Goal: Contribute content: Add original content to the website for others to see

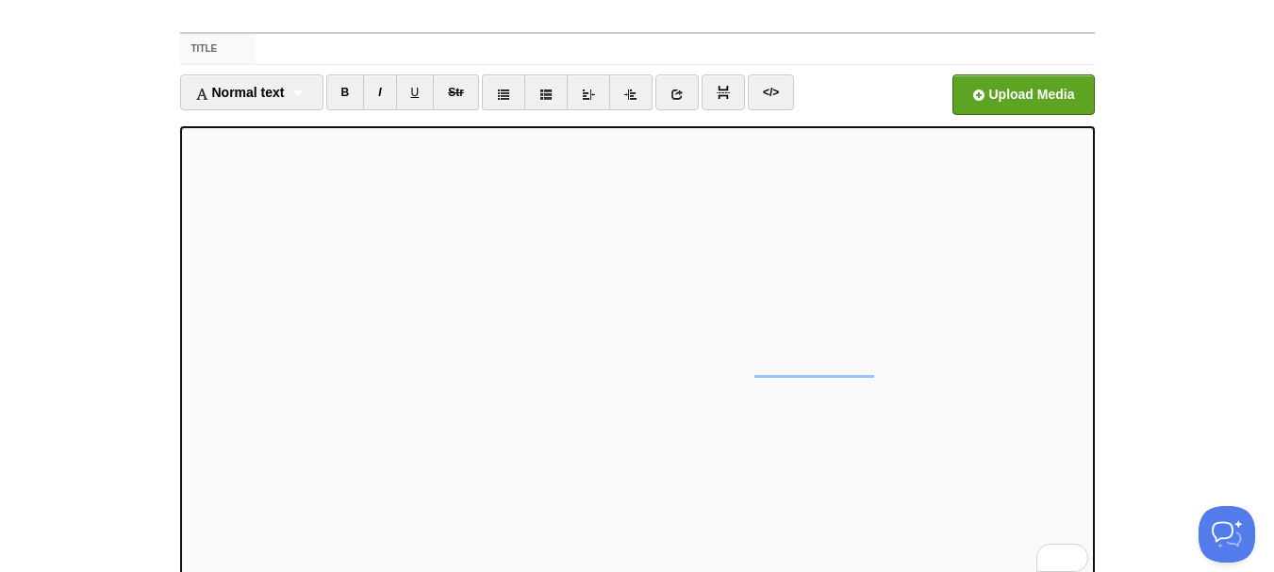
scroll to position [186, 0]
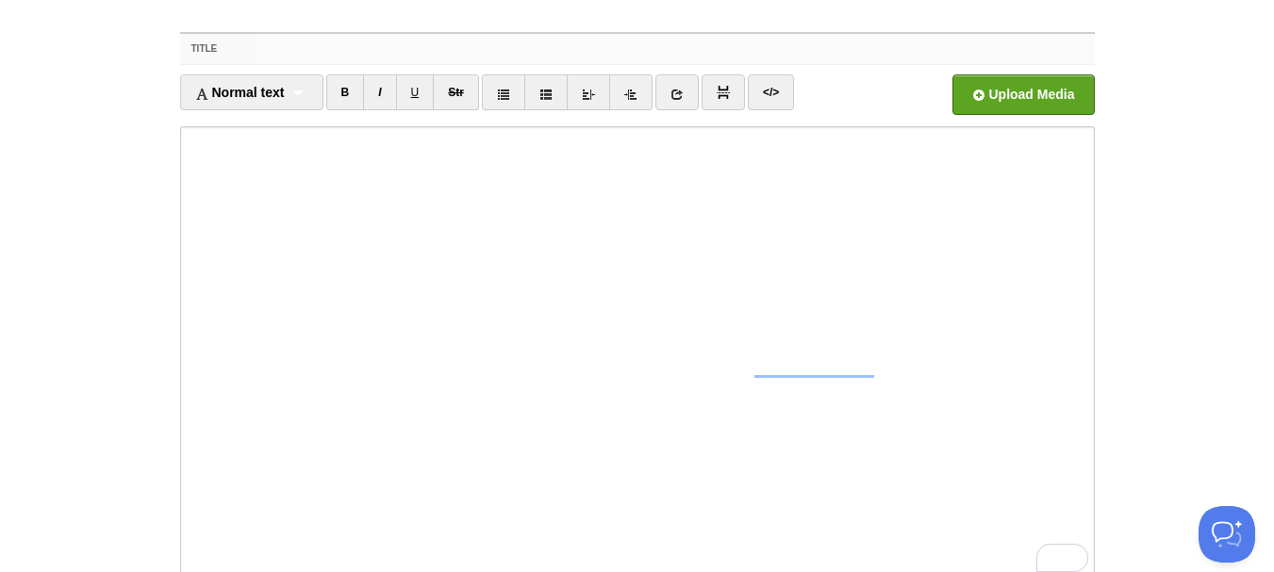
click at [293, 49] on input "Title" at bounding box center [675, 49] width 838 height 30
paste input "The [DEMOGRAPHIC_DATA] of Citizen Science: A Theory of Inclusive Divinity"
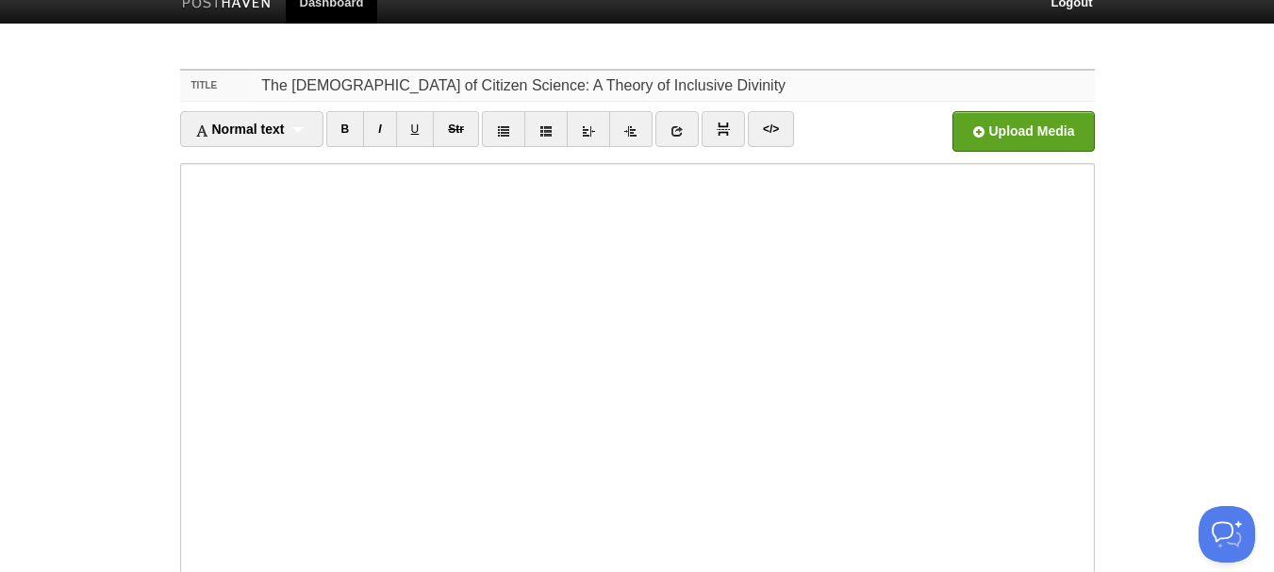
scroll to position [0, 0]
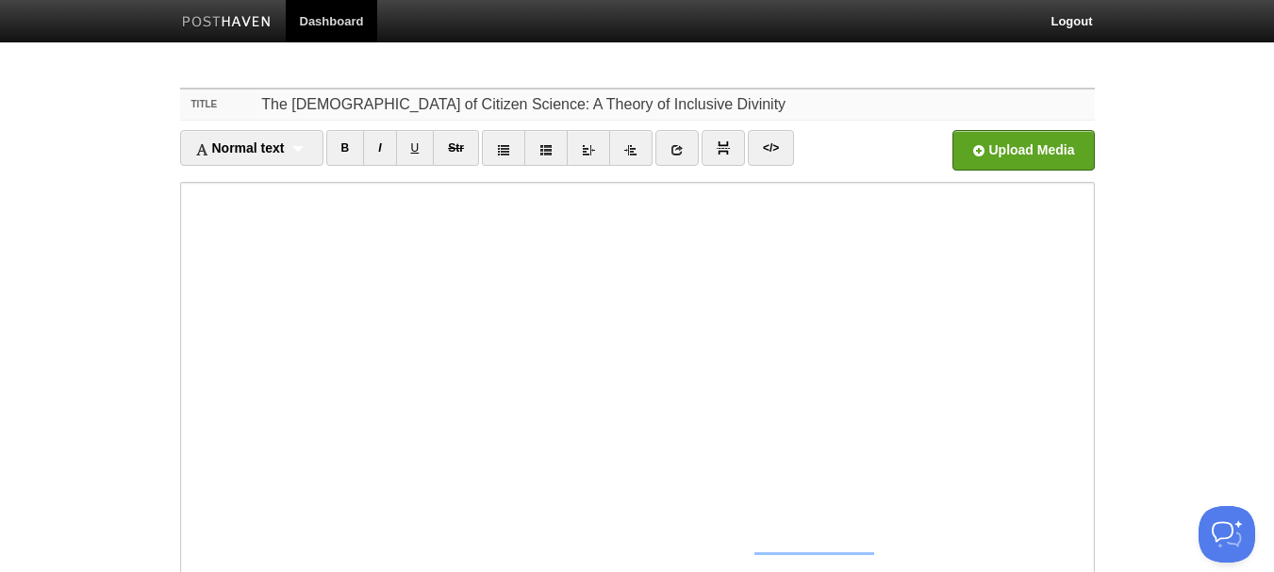
click at [647, 102] on input "The [DEMOGRAPHIC_DATA] of Citizen Science: A Theory of Inclusive Divinity" at bounding box center [675, 105] width 838 height 30
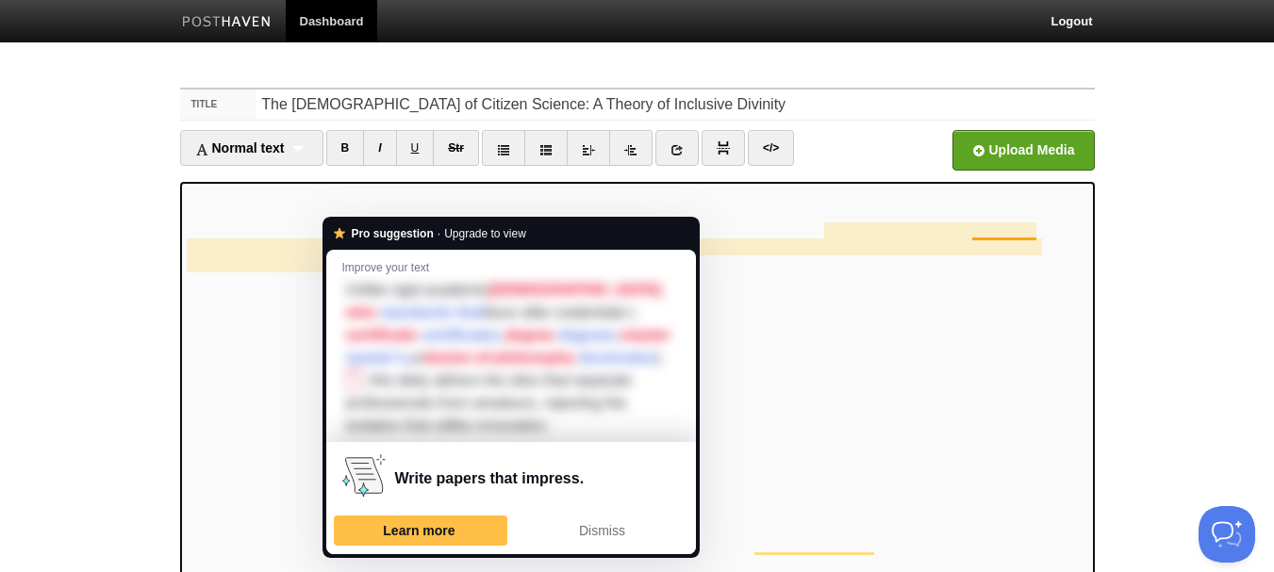
click at [340, 248] on div "Pro suggestion · Upgrade to view Improve your text Unlike rigid academic gods w…" at bounding box center [511, 389] width 370 height 330
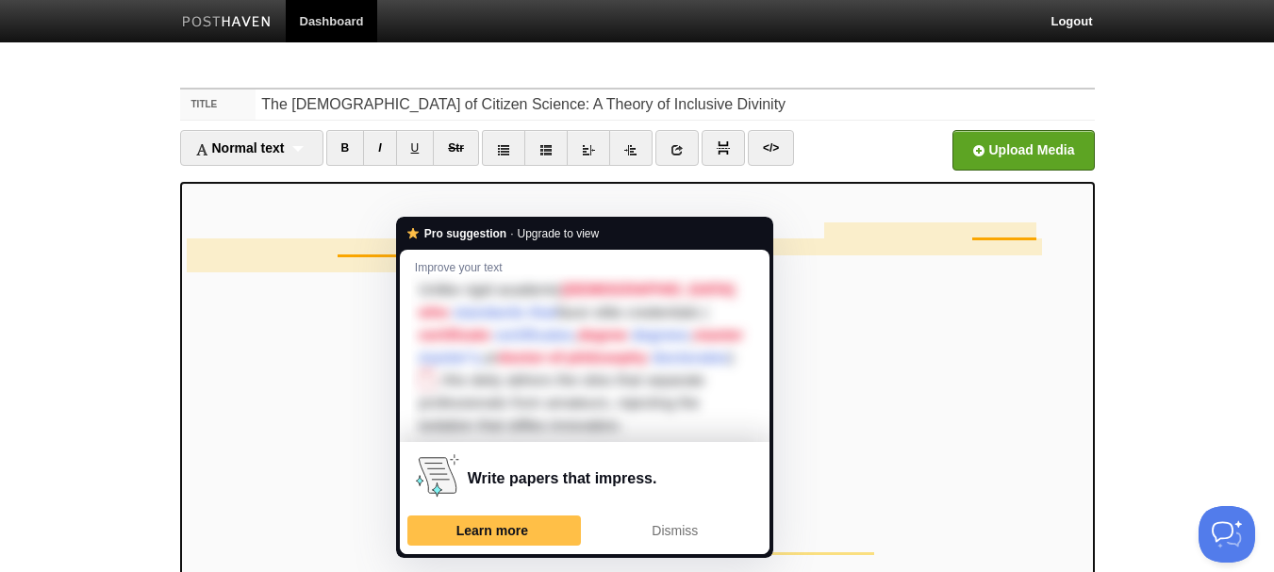
click at [414, 246] on div "Pro suggestion · Upgrade to view Improve your text Unlike rigid academic gods w…" at bounding box center [585, 389] width 370 height 330
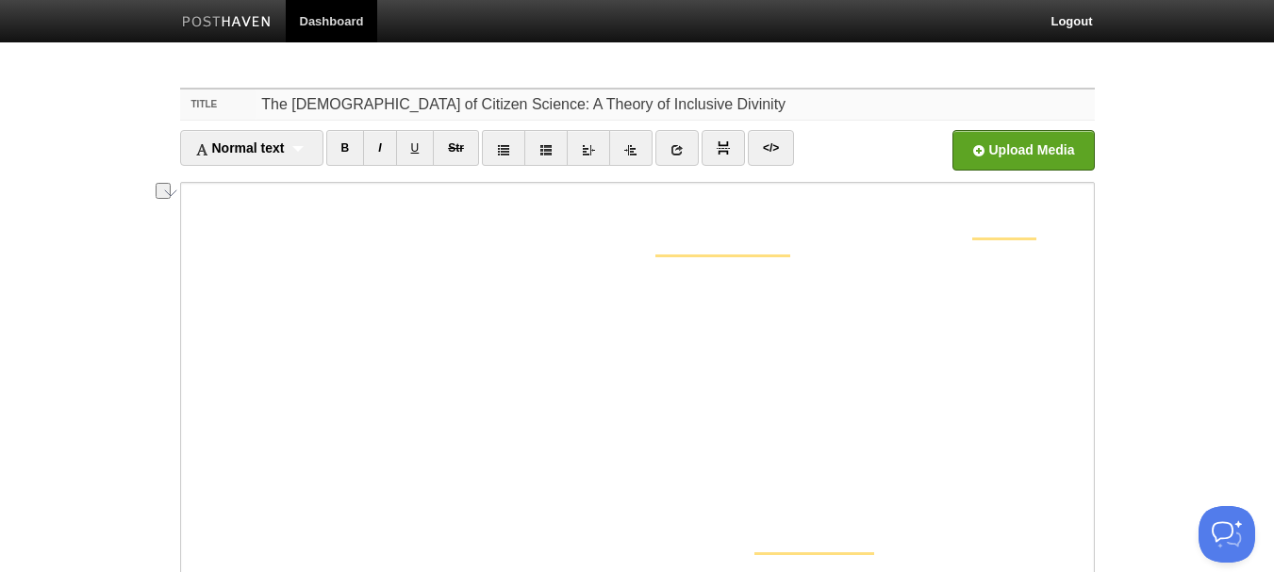
click at [656, 102] on input "The [DEMOGRAPHIC_DATA] of Citizen Science: A Theory of Inclusive Divinity" at bounding box center [675, 105] width 838 height 30
paste input "universal truth"
click at [516, 103] on input "The [DEMOGRAPHIC_DATA] of Citizen Science: A Theory universal truth" at bounding box center [675, 105] width 838 height 30
click at [580, 104] on input "The [DEMOGRAPHIC_DATA] of Citizen Science: A Theory Against universal truth" at bounding box center [675, 105] width 838 height 30
click at [641, 101] on input "The [DEMOGRAPHIC_DATA] of Citizen Science: A Theory Against Universal truth" at bounding box center [675, 105] width 838 height 30
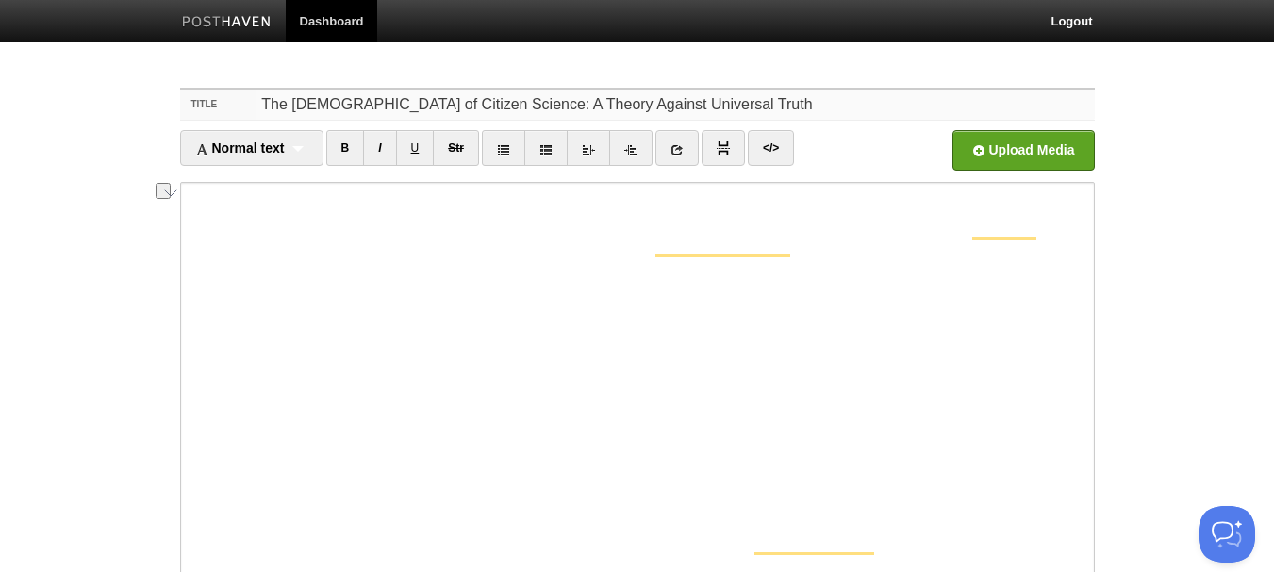
click at [489, 103] on input "The [DEMOGRAPHIC_DATA] of Citizen Science: A Theory Against Universal Truth" at bounding box center [675, 105] width 838 height 30
click at [676, 107] on input "The [DEMOGRAPHIC_DATA] of Citizen Science: A Theory Against Universal Truth" at bounding box center [675, 105] width 838 height 30
drag, startPoint x: 455, startPoint y: 104, endPoint x: 669, endPoint y: 116, distance: 213.5
click at [669, 116] on input "The [DEMOGRAPHIC_DATA] of Citizen Science: A Theory Against Universal Truth" at bounding box center [675, 105] width 838 height 30
type input "The [DEMOGRAPHIC_DATA] of Citizen Science: A Theory Against Universal Truth"
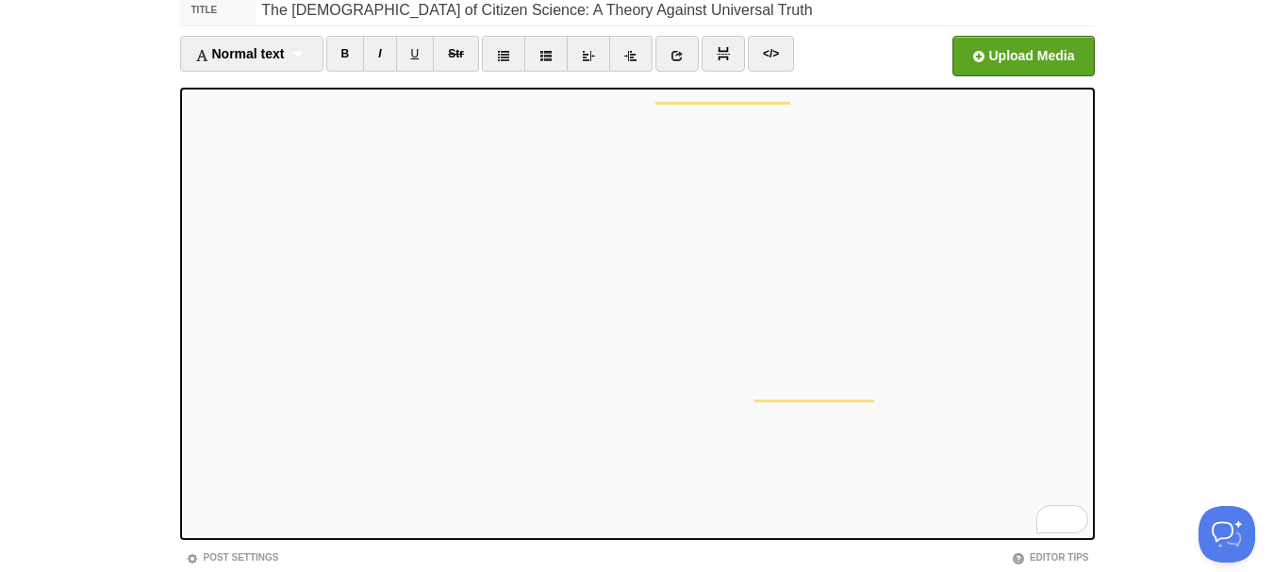
scroll to position [58, 0]
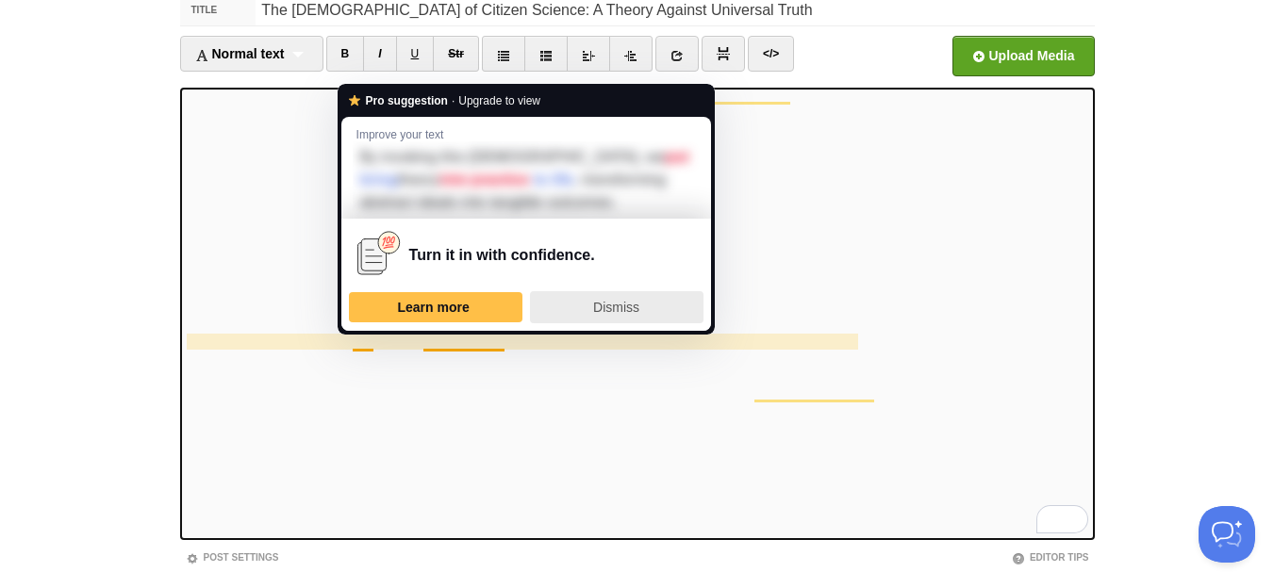
click at [623, 296] on div "Dismiss" at bounding box center [616, 307] width 157 height 30
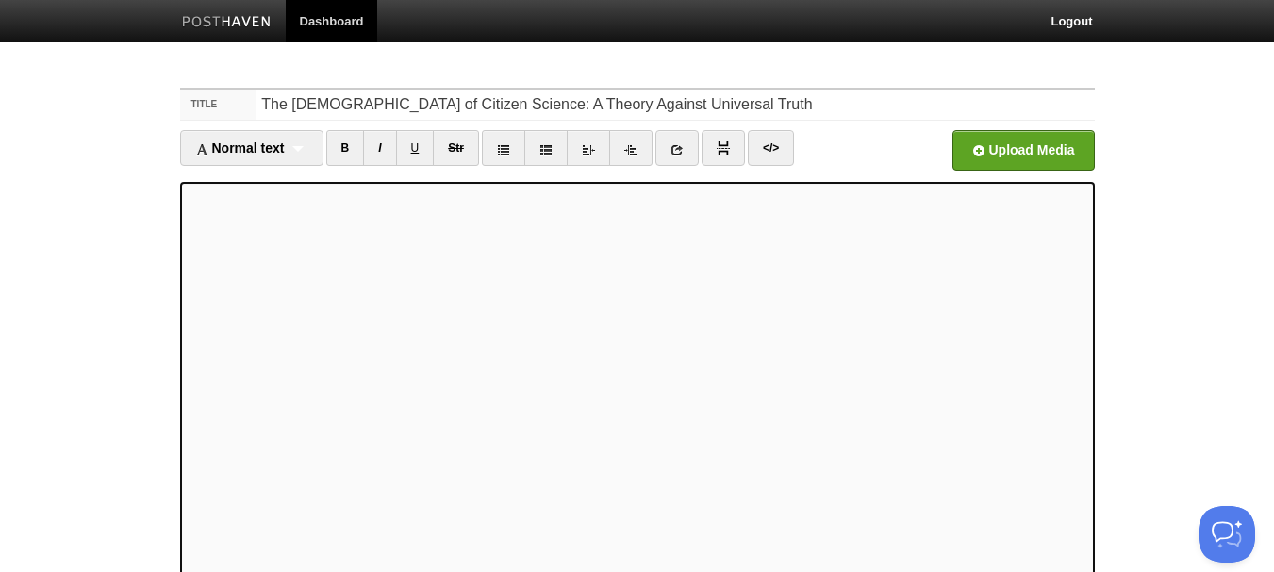
scroll to position [225, 0]
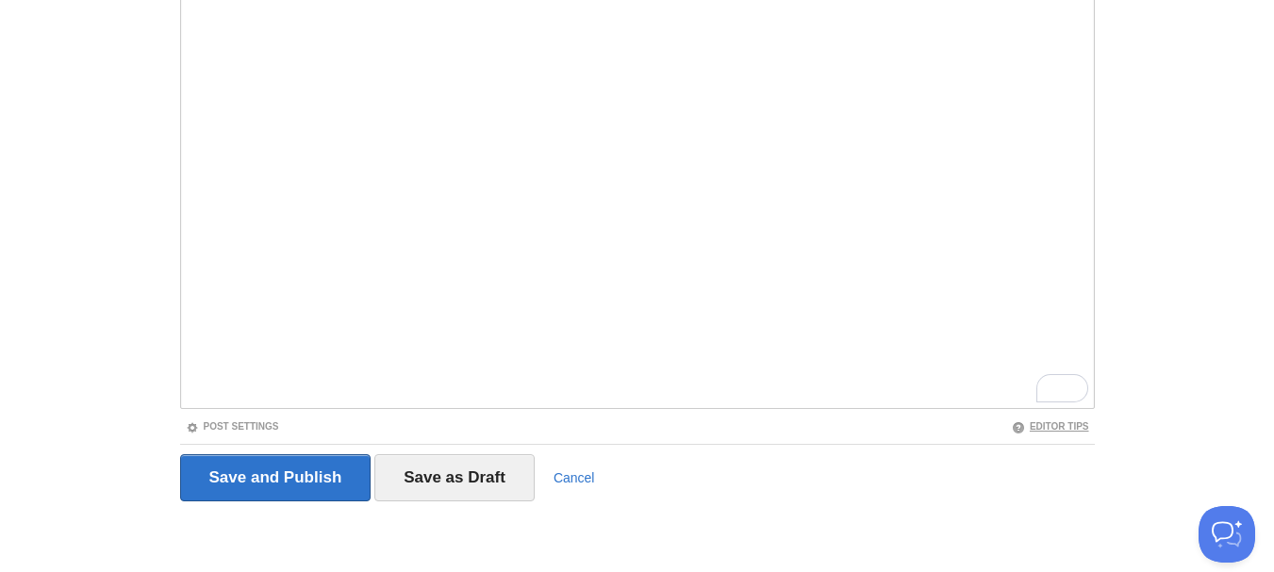
click at [1053, 425] on link "Editor Tips" at bounding box center [1050, 426] width 77 height 10
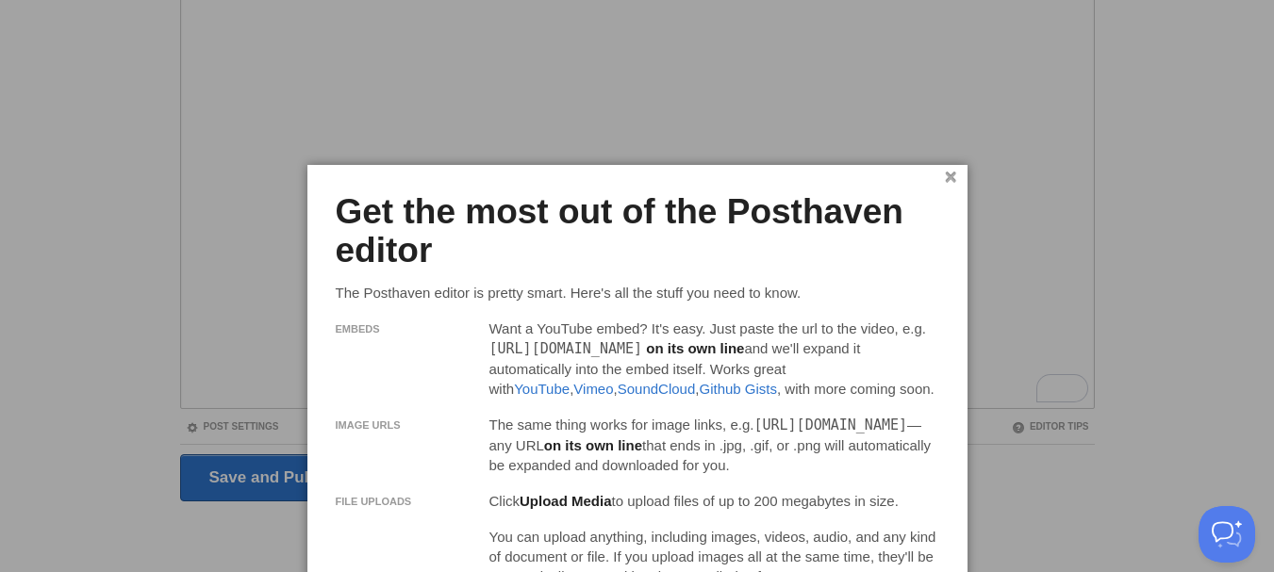
scroll to position [284, 0]
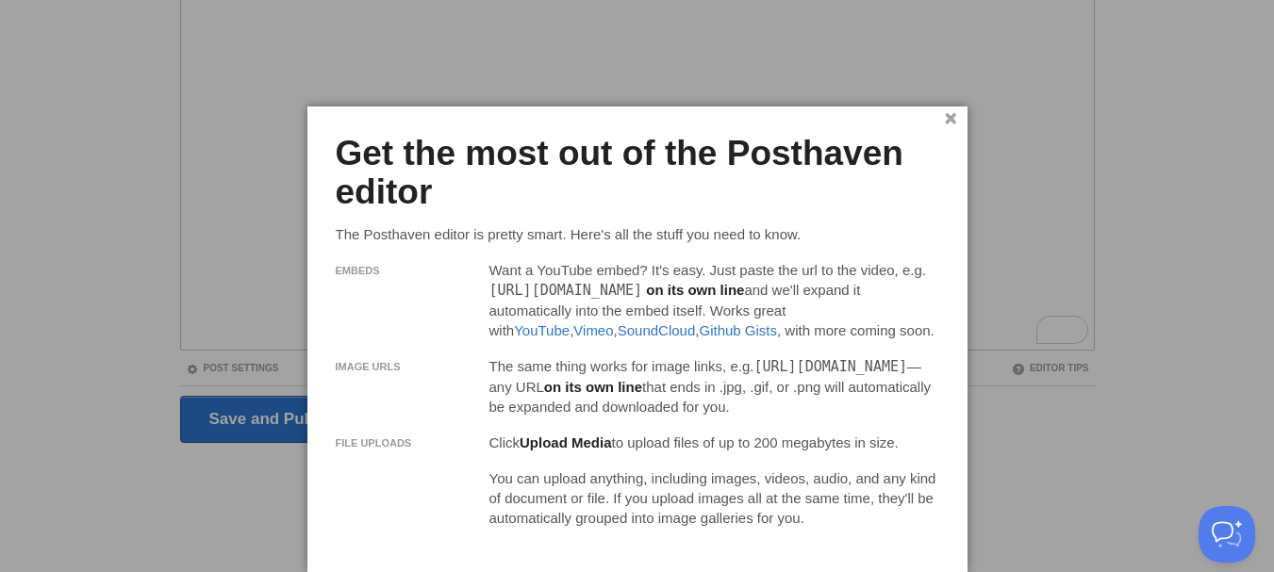
click at [955, 122] on link "×" at bounding box center [951, 119] width 12 height 10
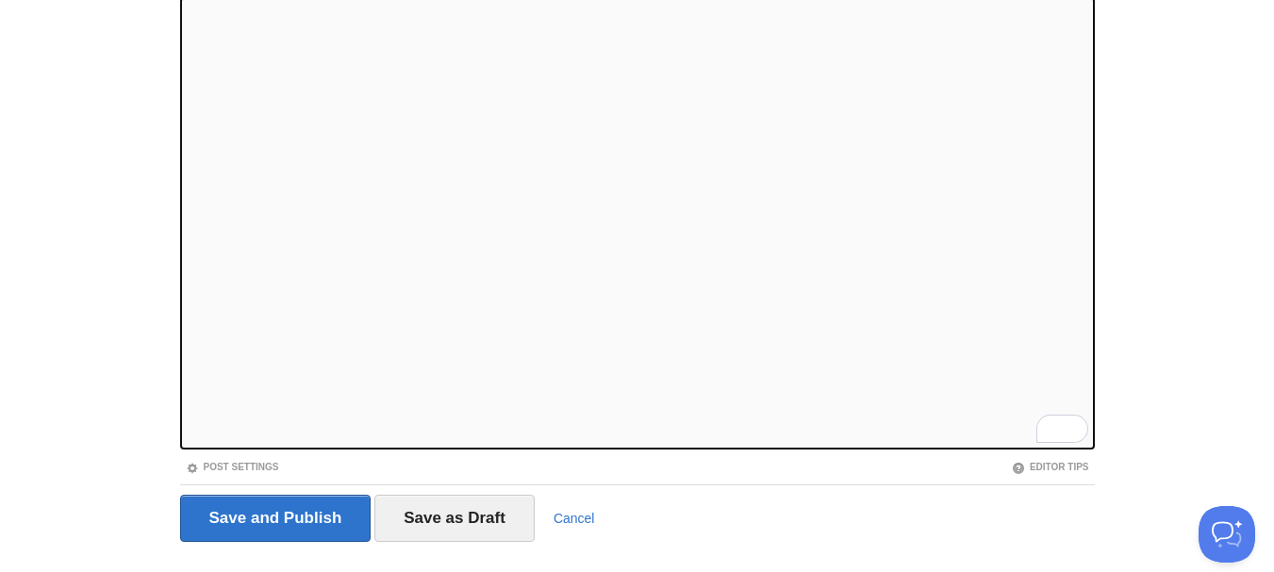
scroll to position [225, 0]
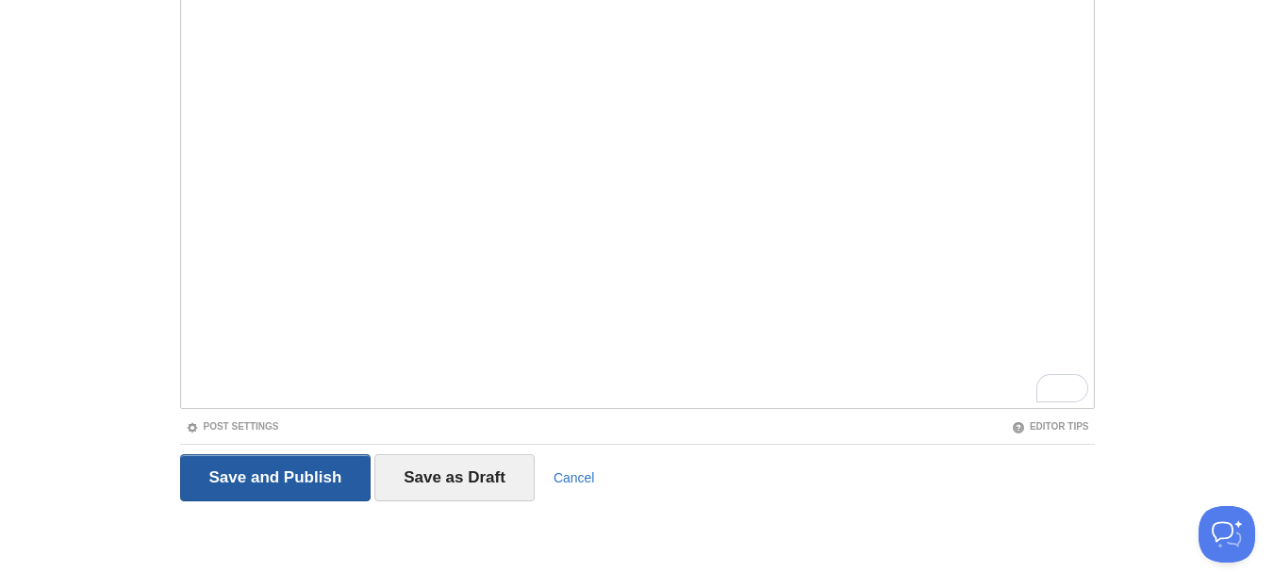
click at [256, 473] on input "Save and Publish" at bounding box center [275, 477] width 191 height 47
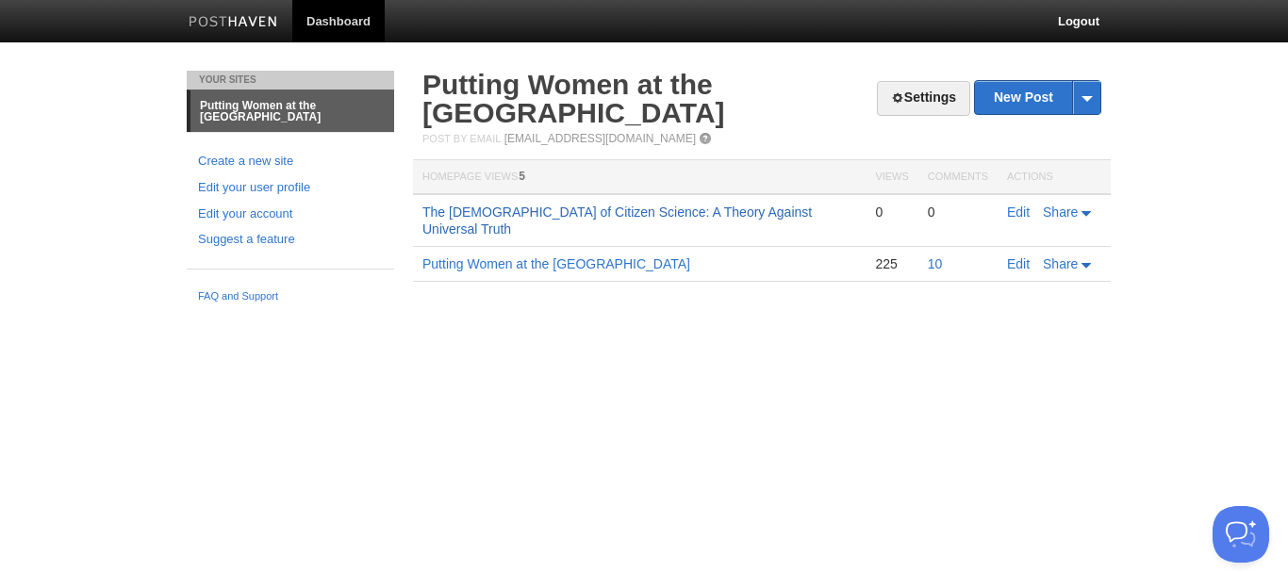
click at [643, 211] on link "The [DEMOGRAPHIC_DATA] of Citizen Science: A Theory Against Universal Truth" at bounding box center [616, 221] width 389 height 32
click at [258, 214] on link "Edit your account" at bounding box center [290, 215] width 185 height 20
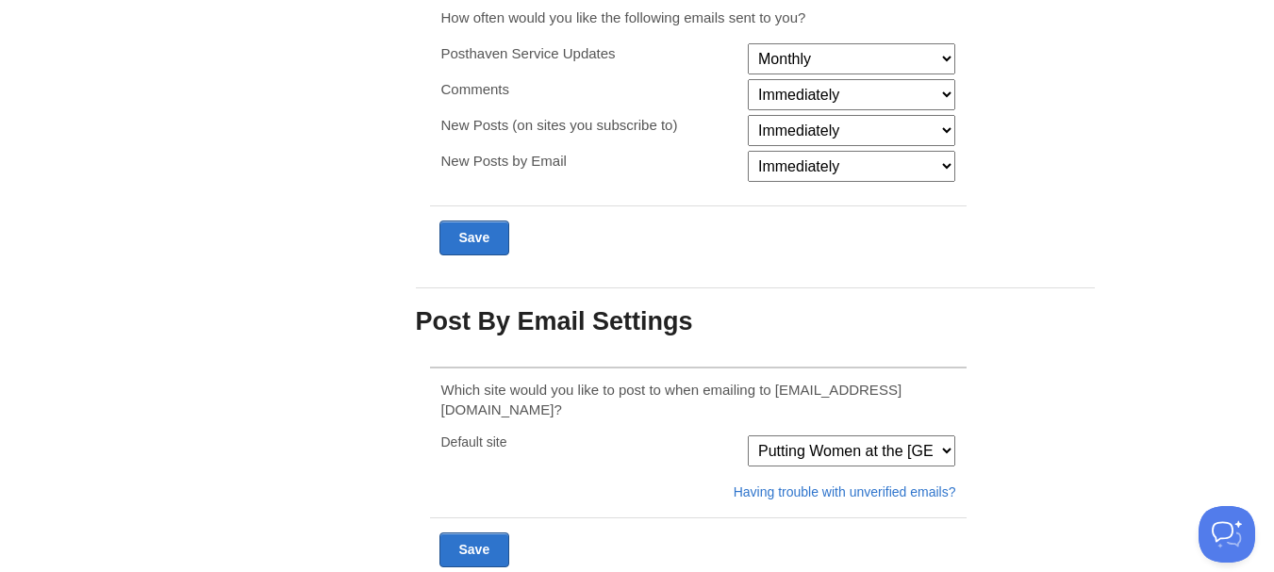
scroll to position [471, 0]
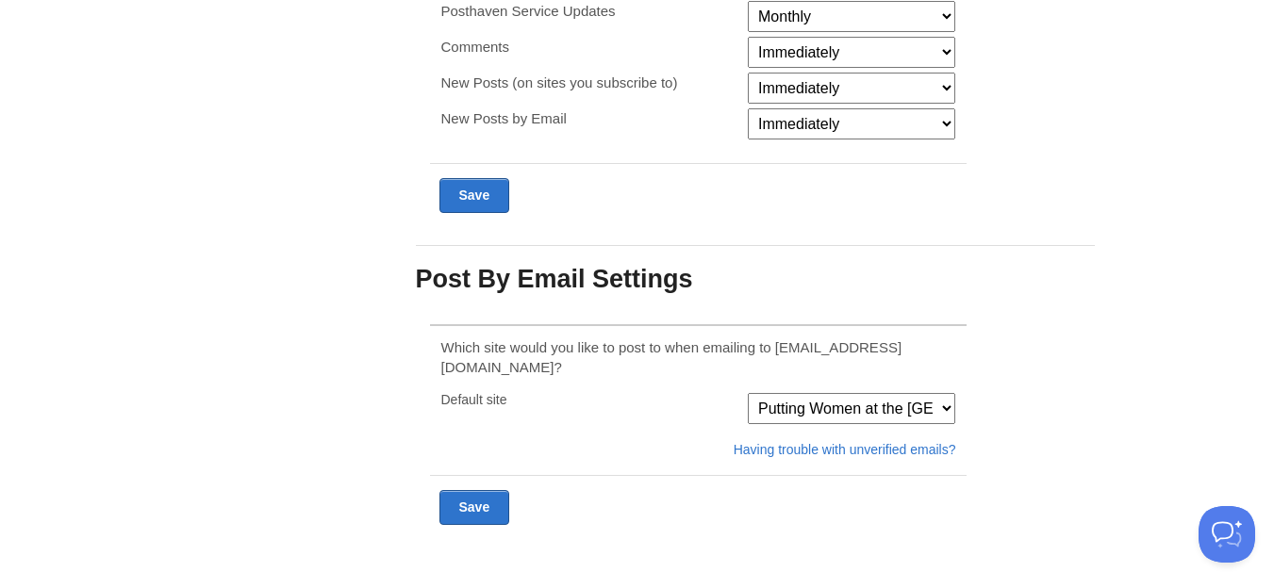
click at [950, 393] on select "Putting Women at the [GEOGRAPHIC_DATA]" at bounding box center [851, 408] width 207 height 31
click at [826, 393] on select "Putting Women at the [GEOGRAPHIC_DATA]" at bounding box center [851, 408] width 207 height 31
click at [798, 393] on select "Putting Women at the [GEOGRAPHIC_DATA]" at bounding box center [851, 408] width 207 height 31
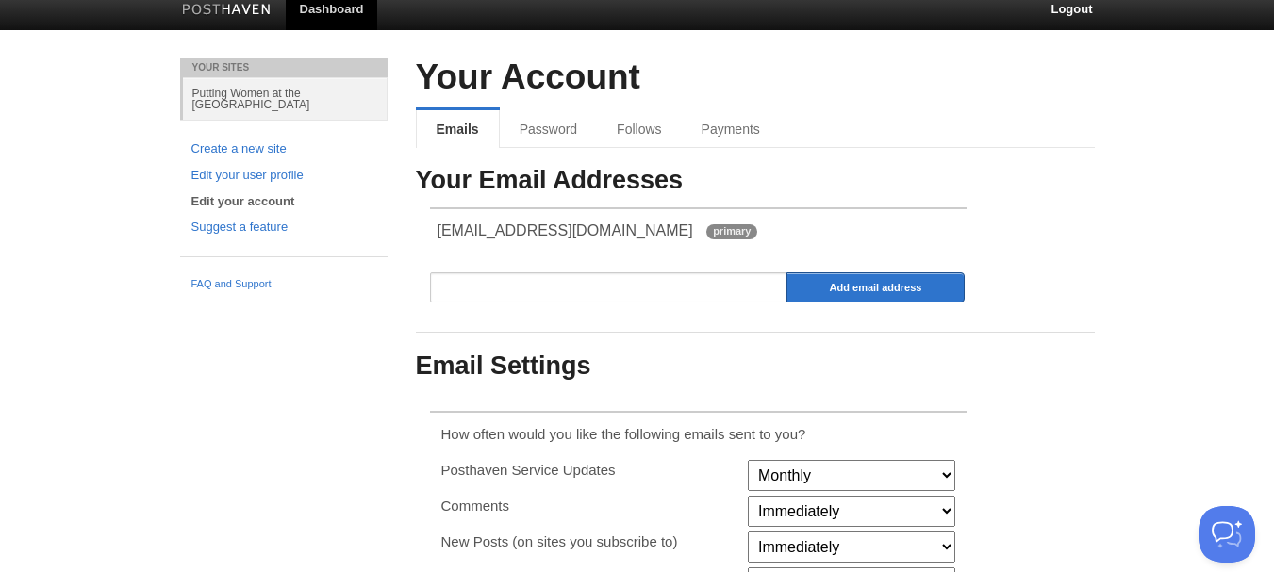
scroll to position [4, 0]
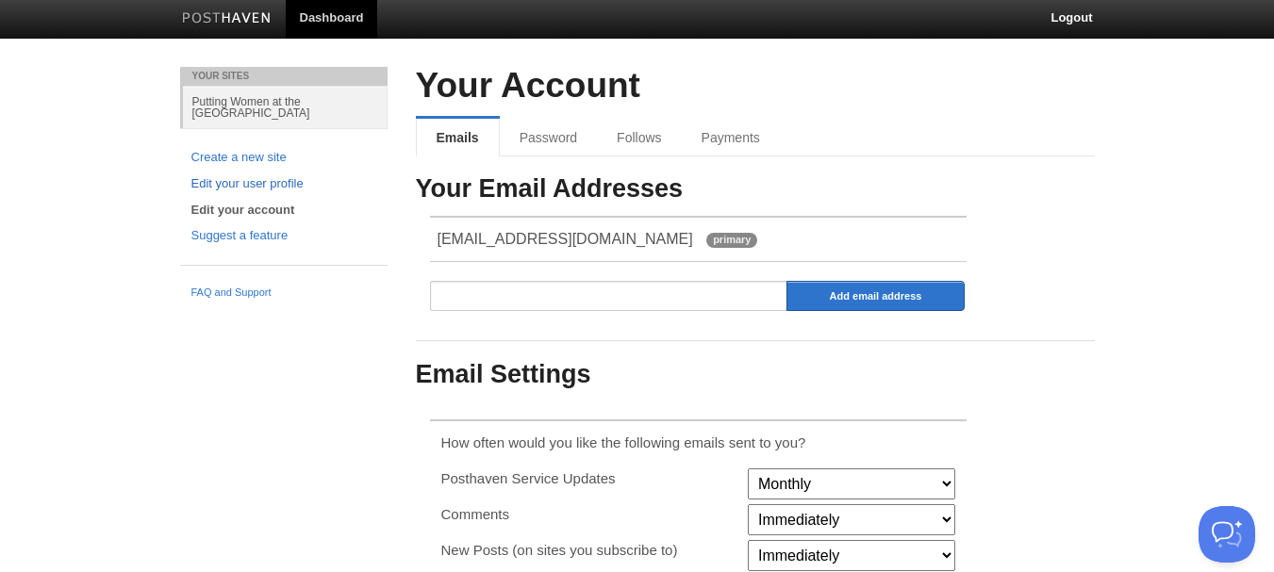
click at [263, 181] on link "Edit your user profile" at bounding box center [283, 184] width 185 height 20
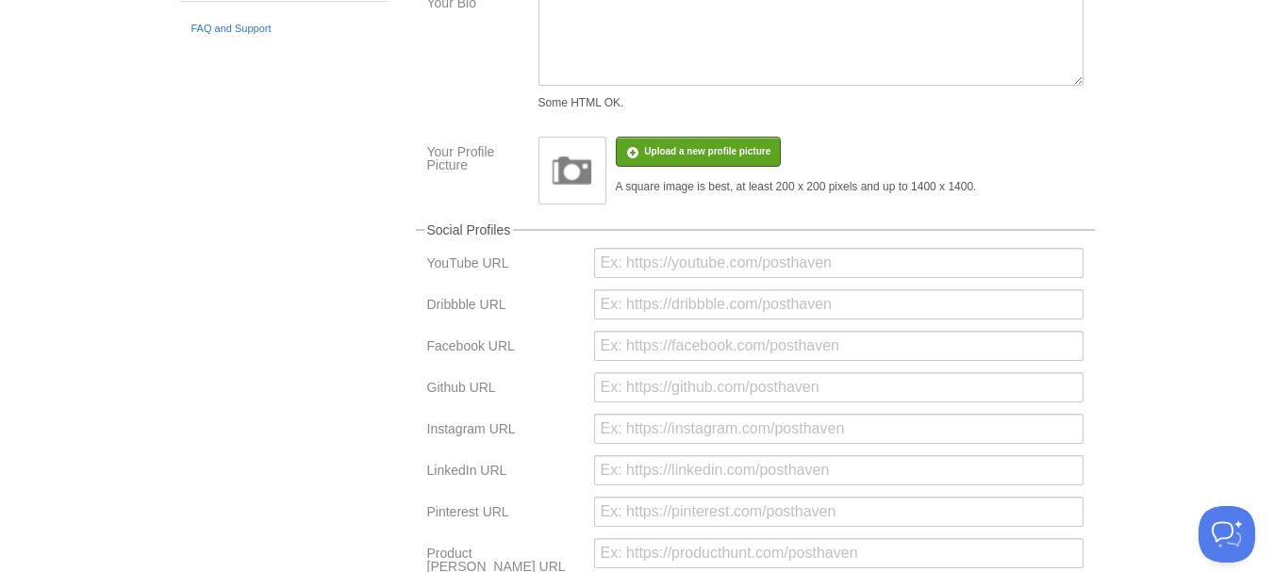
scroll to position [79, 0]
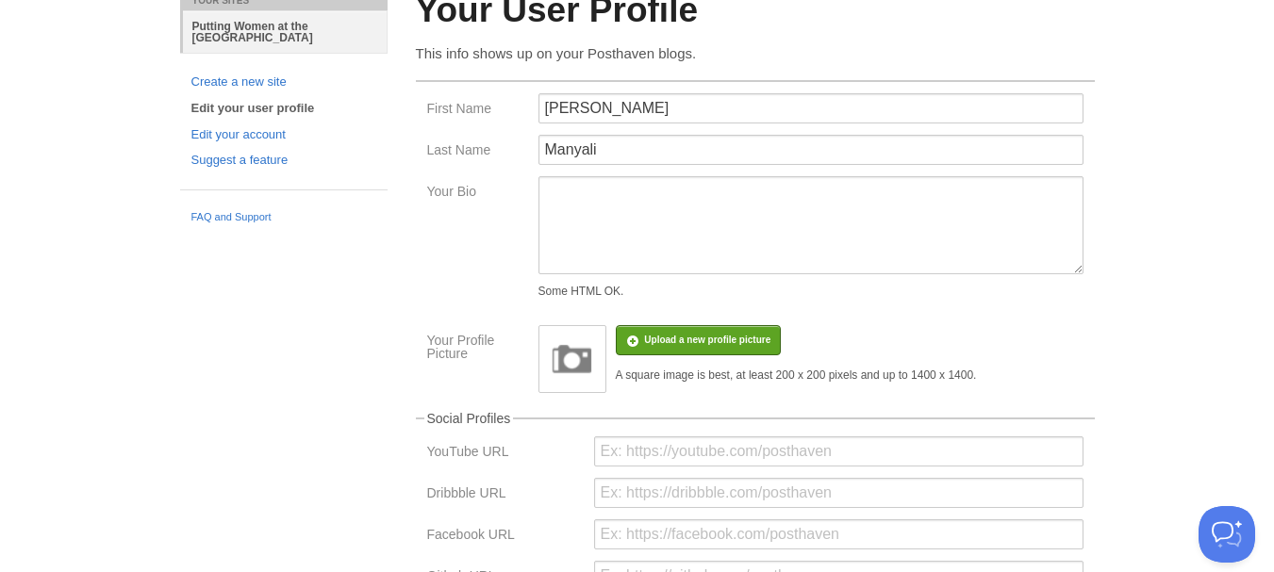
click at [259, 33] on link "Putting Women at the [GEOGRAPHIC_DATA]" at bounding box center [285, 31] width 205 height 42
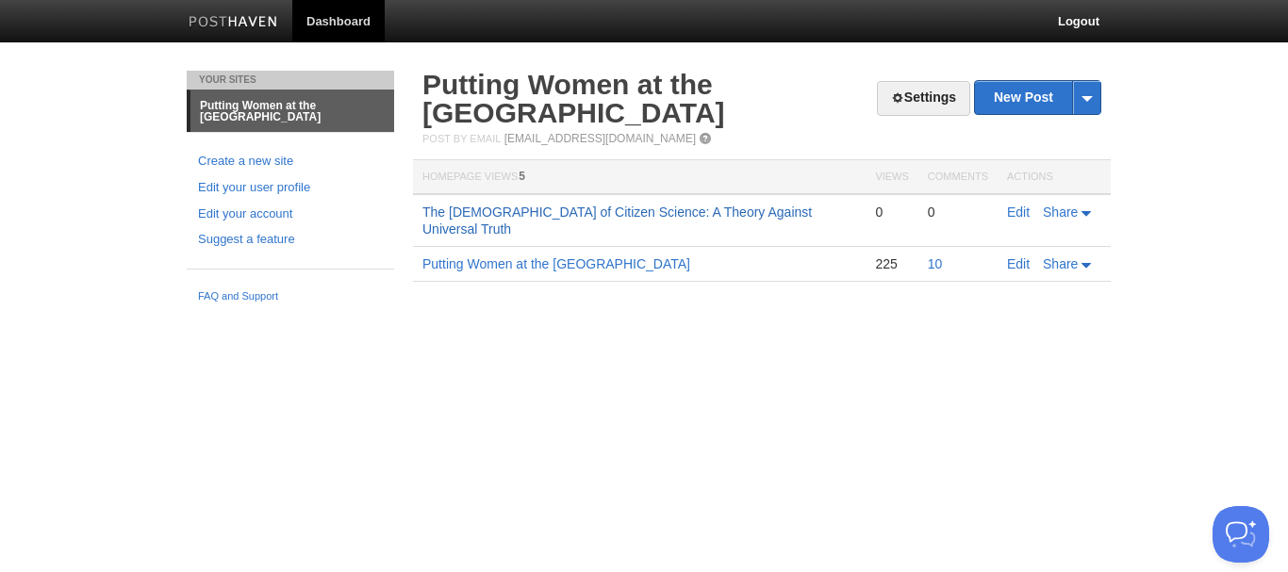
click at [532, 212] on link "The [DEMOGRAPHIC_DATA] of Citizen Science: A Theory Against Universal Truth" at bounding box center [616, 221] width 389 height 32
click at [259, 160] on link "Create a new site" at bounding box center [290, 162] width 185 height 20
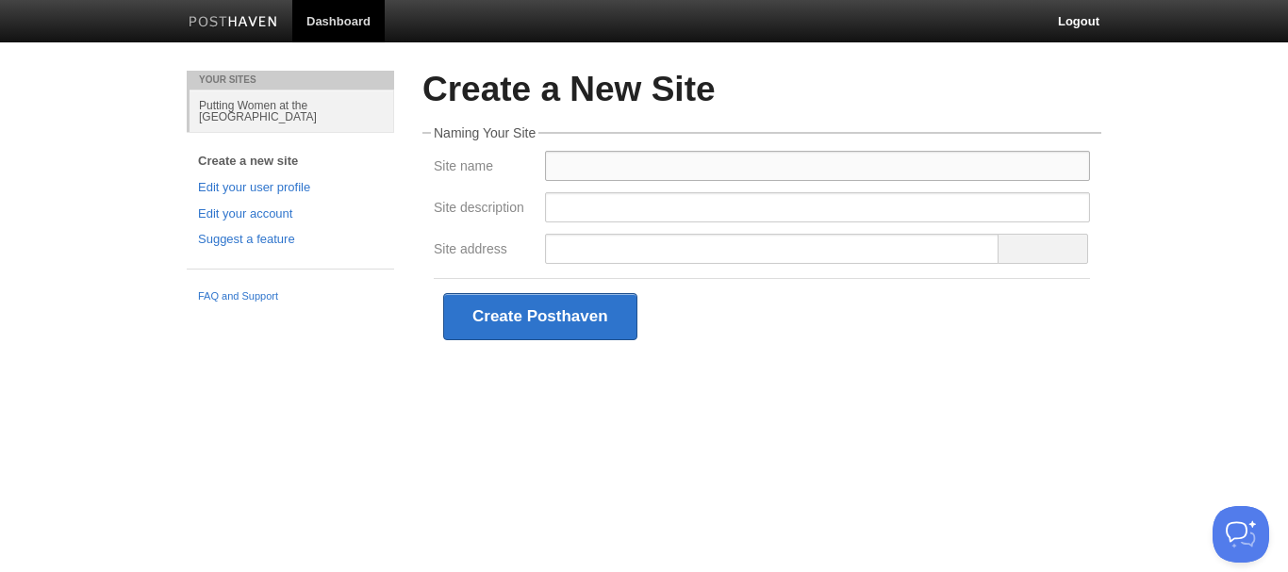
click at [571, 163] on input "Site name" at bounding box center [817, 166] width 545 height 30
type input "gmanyali"
click at [646, 257] on input "Site address" at bounding box center [772, 249] width 454 height 30
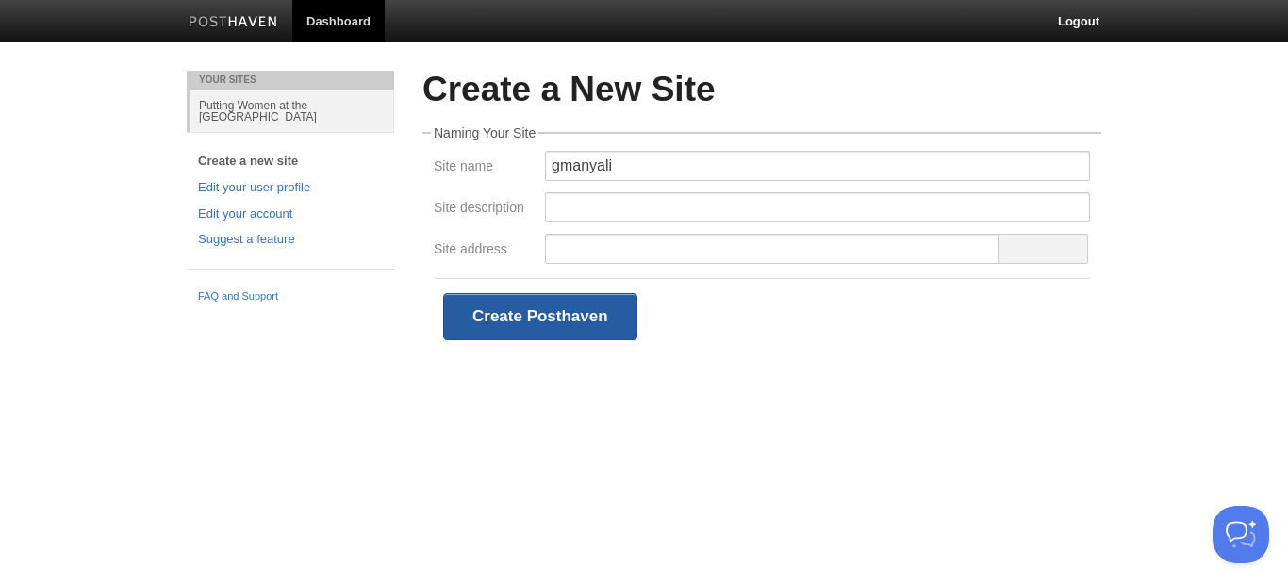
click at [537, 319] on button "Create Posthaven" at bounding box center [540, 316] width 194 height 47
click at [233, 298] on link "FAQ and Support" at bounding box center [290, 297] width 185 height 17
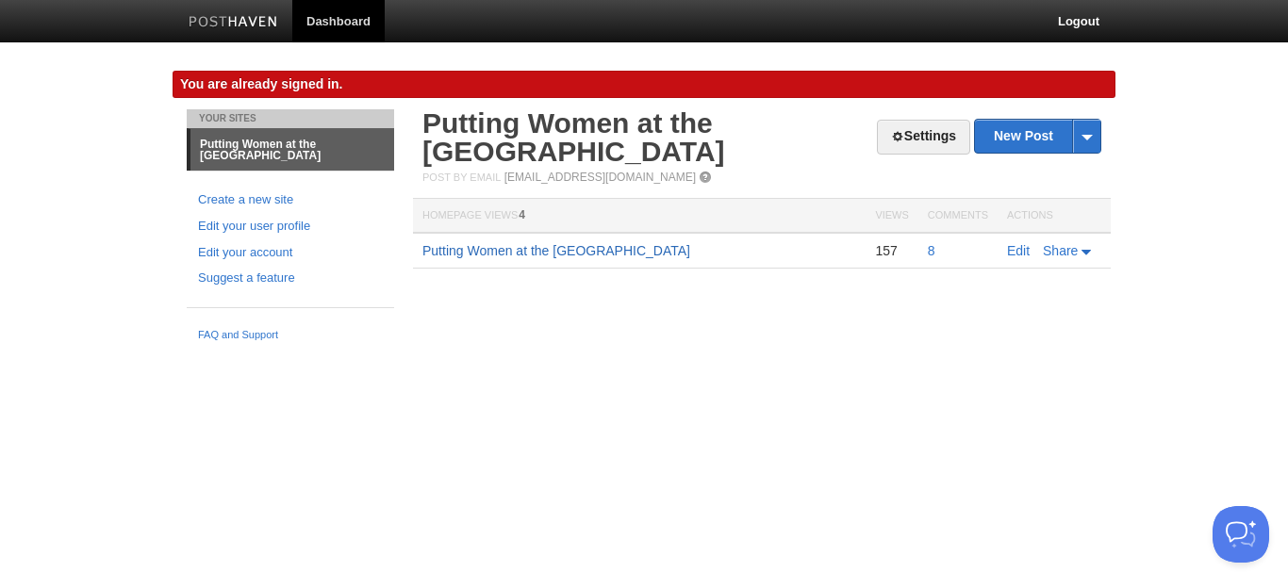
click at [529, 252] on link "Putting Women at the [GEOGRAPHIC_DATA]" at bounding box center [556, 250] width 268 height 15
click at [926, 128] on link "Settings" at bounding box center [923, 137] width 93 height 35
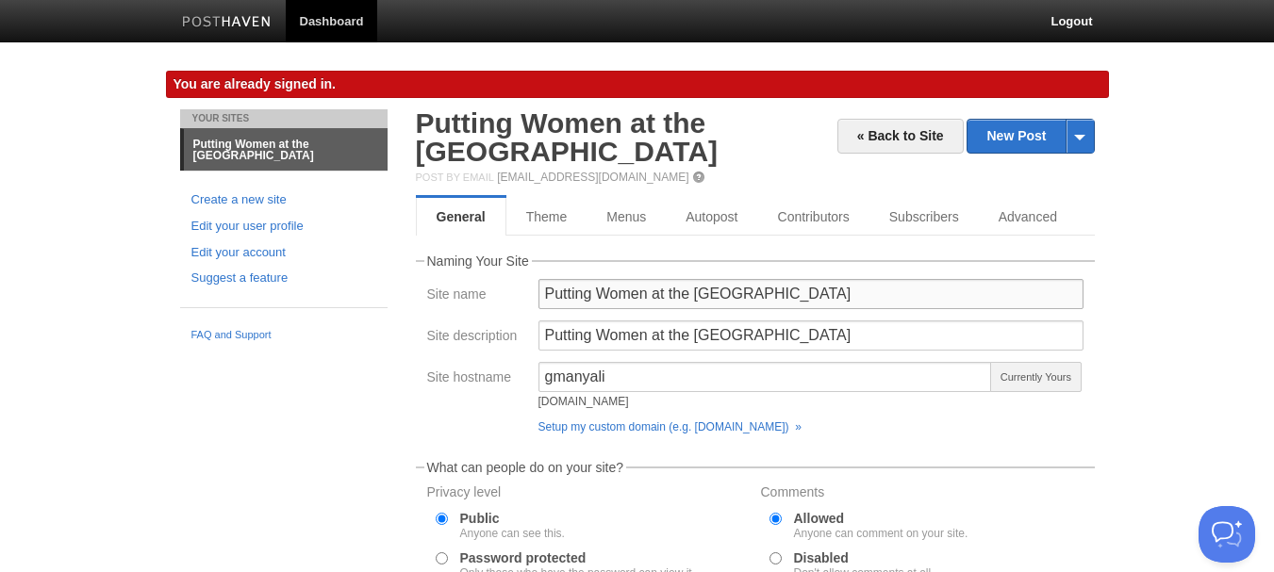
click at [836, 288] on input "Putting Women at the [GEOGRAPHIC_DATA]" at bounding box center [810, 294] width 545 height 30
type input "P"
type input "George Manyali"
click at [830, 339] on input "Putting Women at the [GEOGRAPHIC_DATA]" at bounding box center [810, 336] width 545 height 30
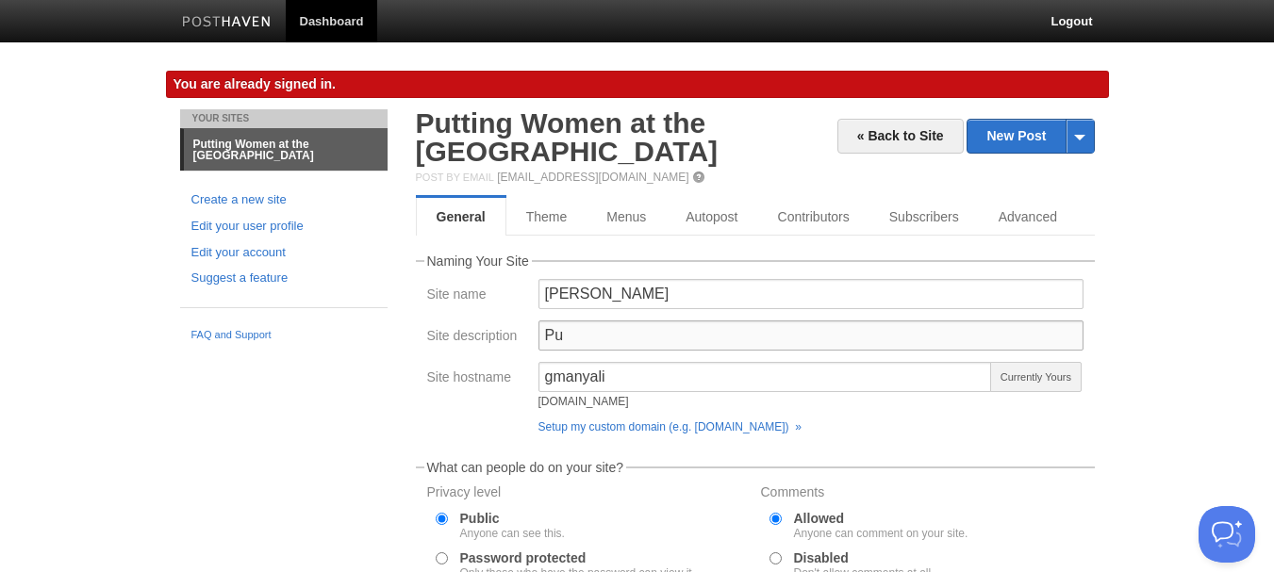
type input "P"
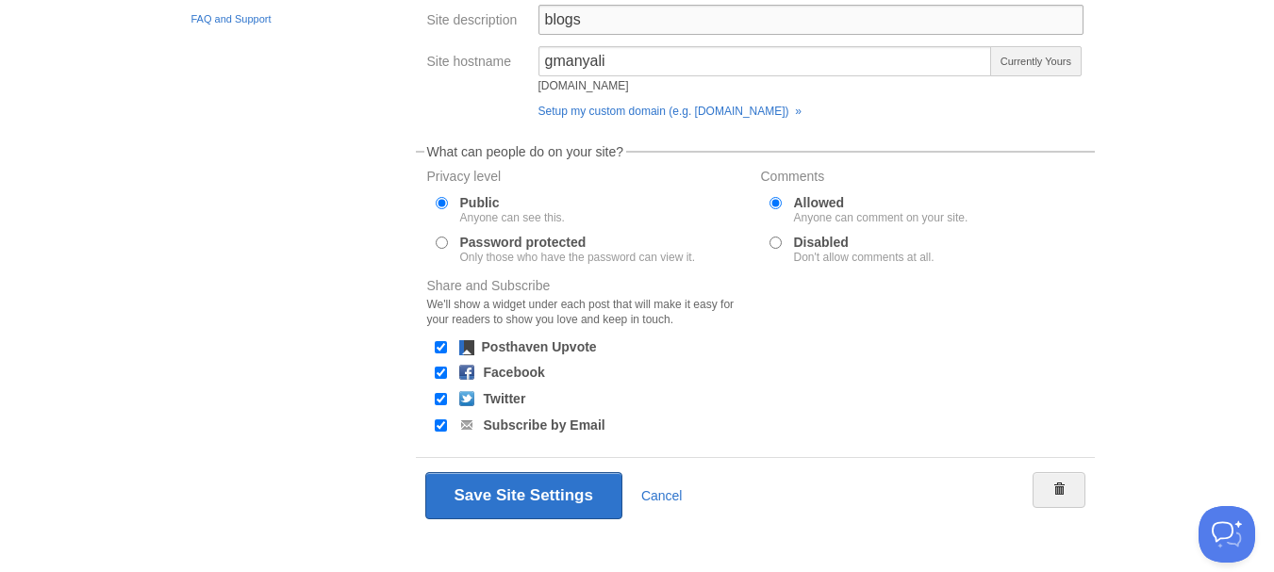
scroll to position [333, 0]
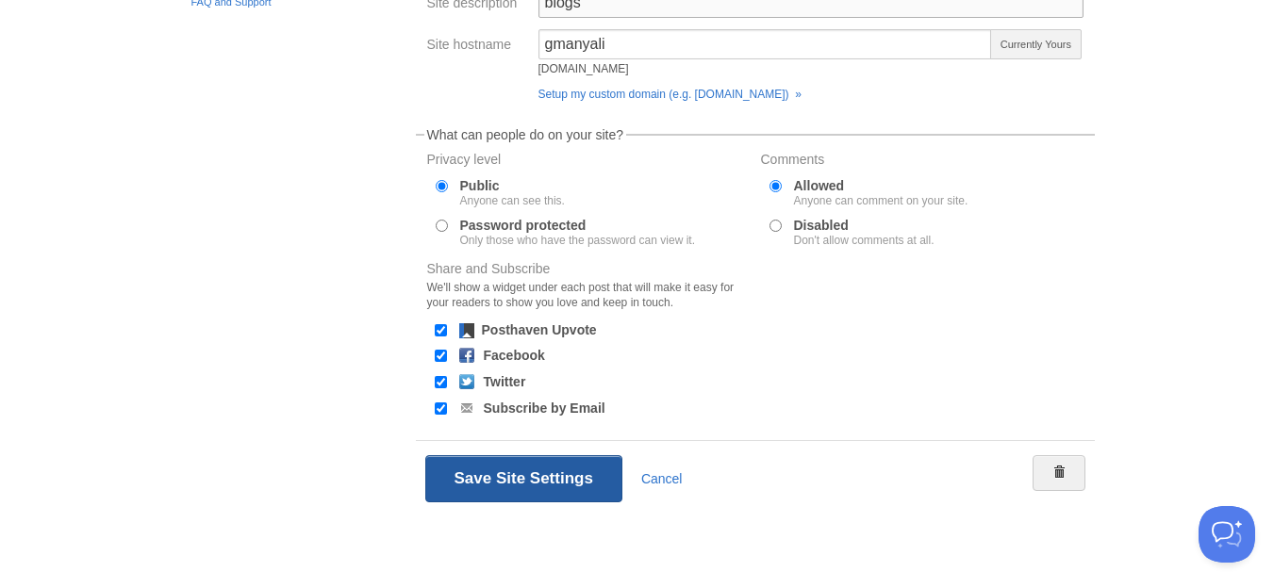
type input "blogs"
click at [515, 476] on button "Save Site Settings" at bounding box center [523, 478] width 197 height 47
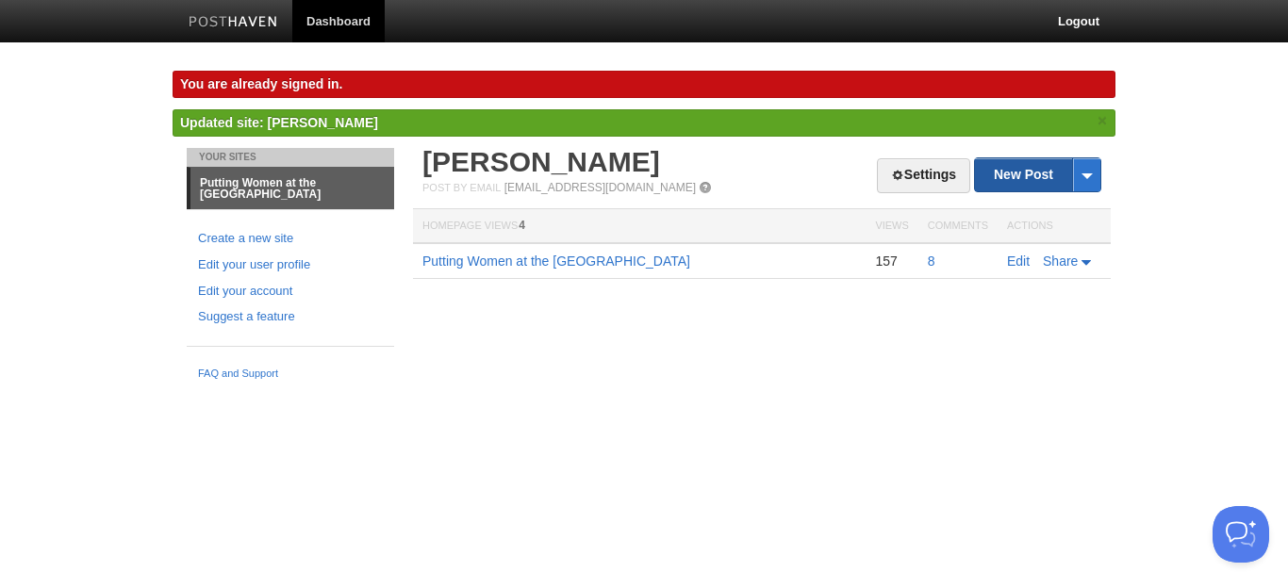
click at [1030, 171] on link "New Post" at bounding box center [1037, 174] width 125 height 33
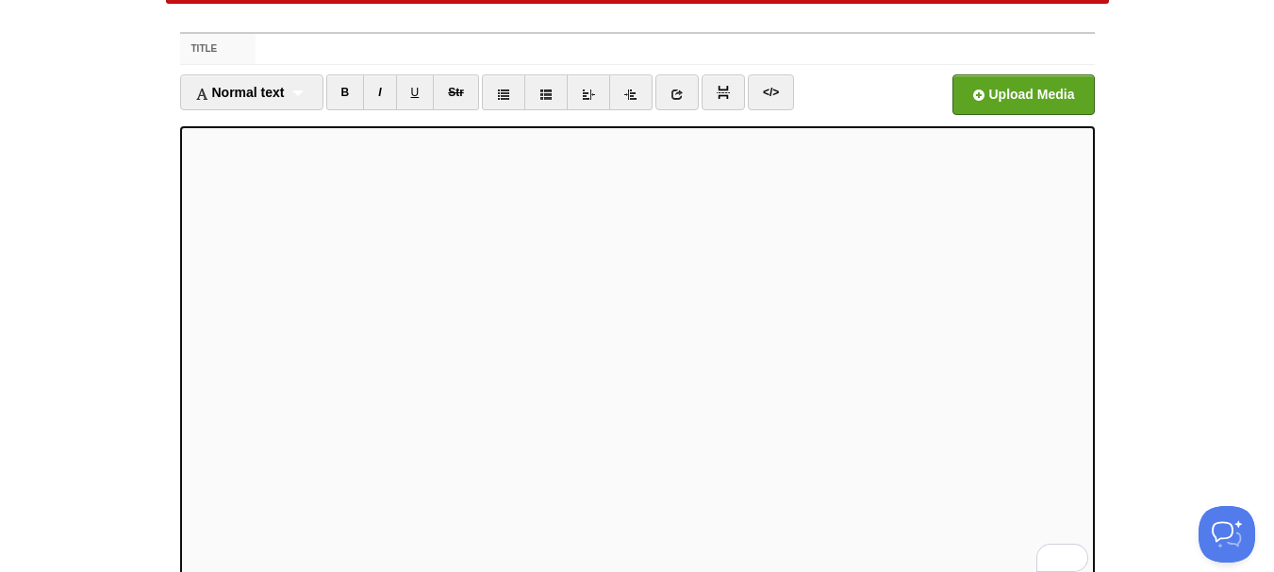
scroll to position [58, 0]
click at [311, 48] on input "Title" at bounding box center [675, 49] width 838 height 30
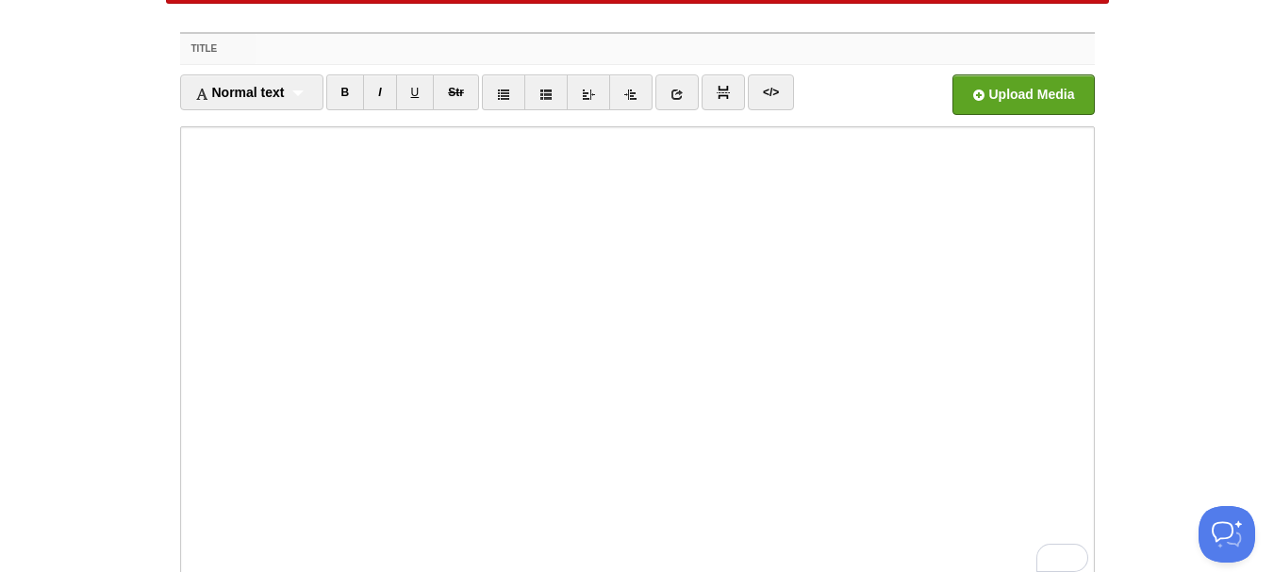
paste input "The [DEMOGRAPHIC_DATA] of Citizen Science: A Theory of Inclusive Divinity"
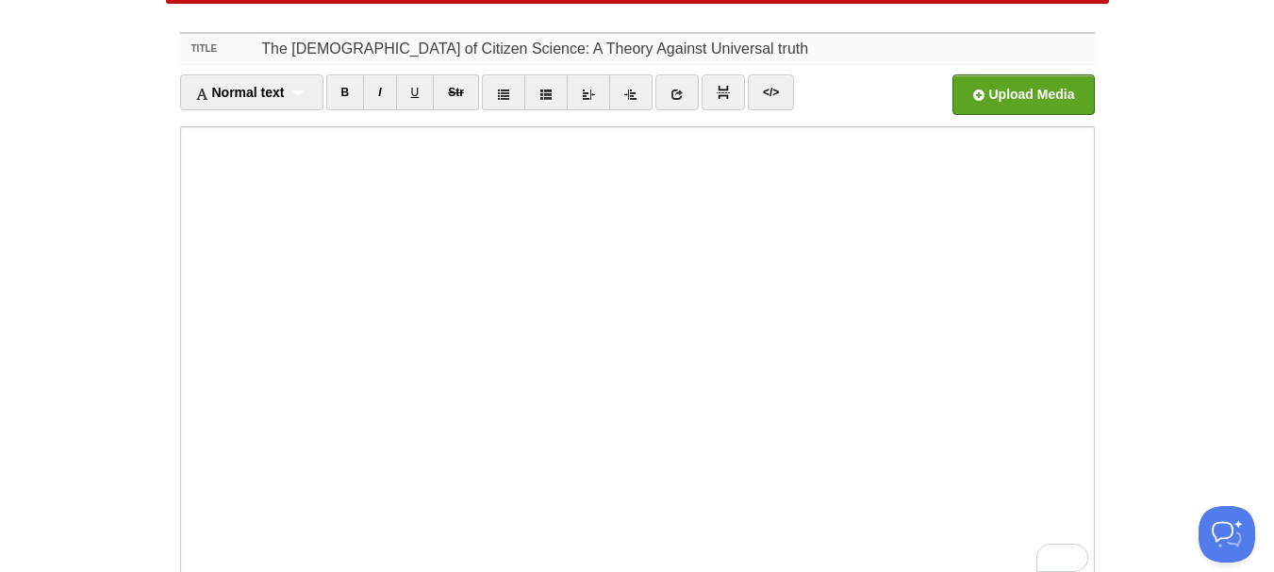
click at [659, 48] on input "The [DEMOGRAPHIC_DATA] of Citizen Science: A Theory Against Universal truth" at bounding box center [675, 49] width 838 height 30
click at [676, 52] on input "The [DEMOGRAPHIC_DATA] of Citizen Science: A Theory Against Universal truth" at bounding box center [675, 49] width 838 height 30
click at [641, 48] on input "The [DEMOGRAPHIC_DATA] of Citizen Science: A Theory Against Universal truth" at bounding box center [675, 49] width 838 height 30
type input "The [DEMOGRAPHIC_DATA] of Citizen Science: A Theory Against Universal Truth"
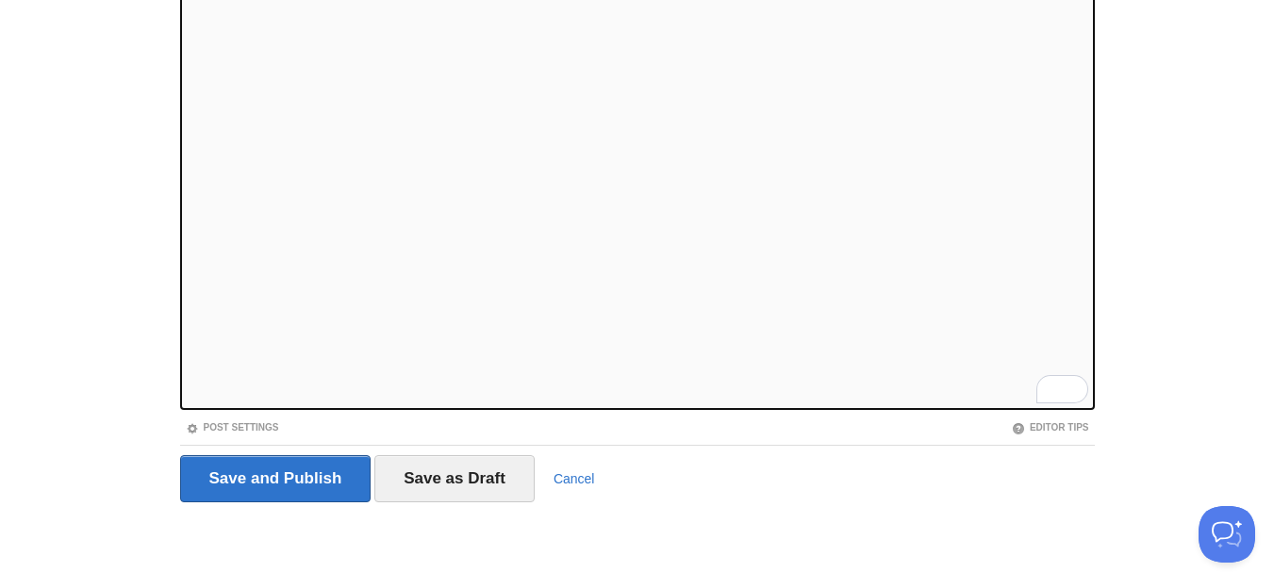
scroll to position [264, 0]
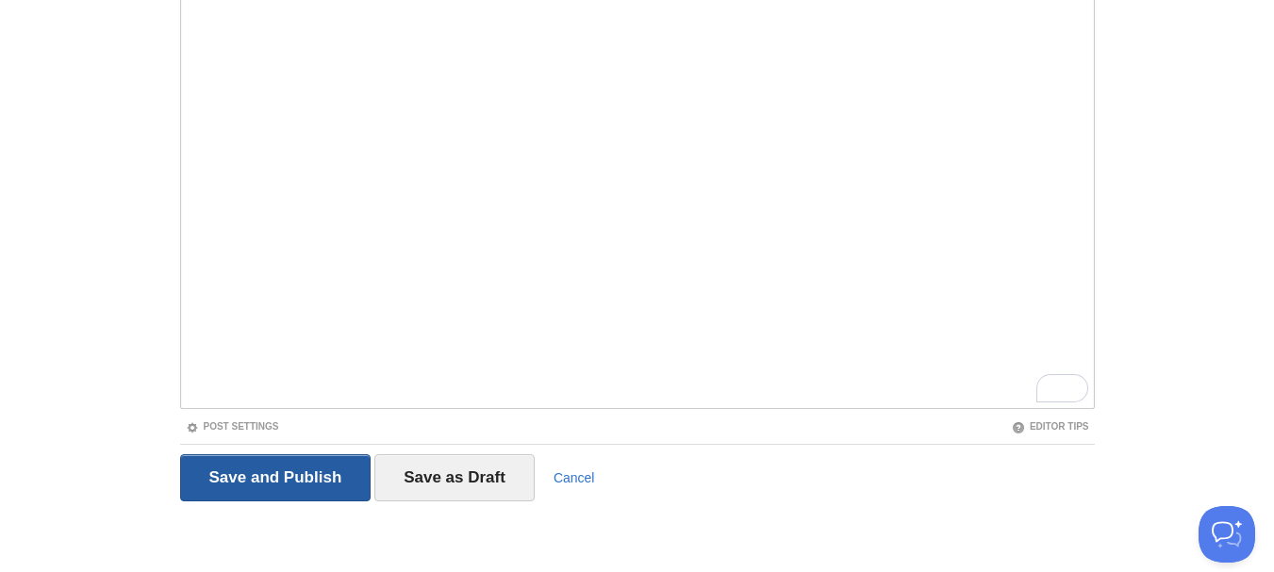
click at [310, 479] on input "Save and Publish" at bounding box center [275, 477] width 191 height 47
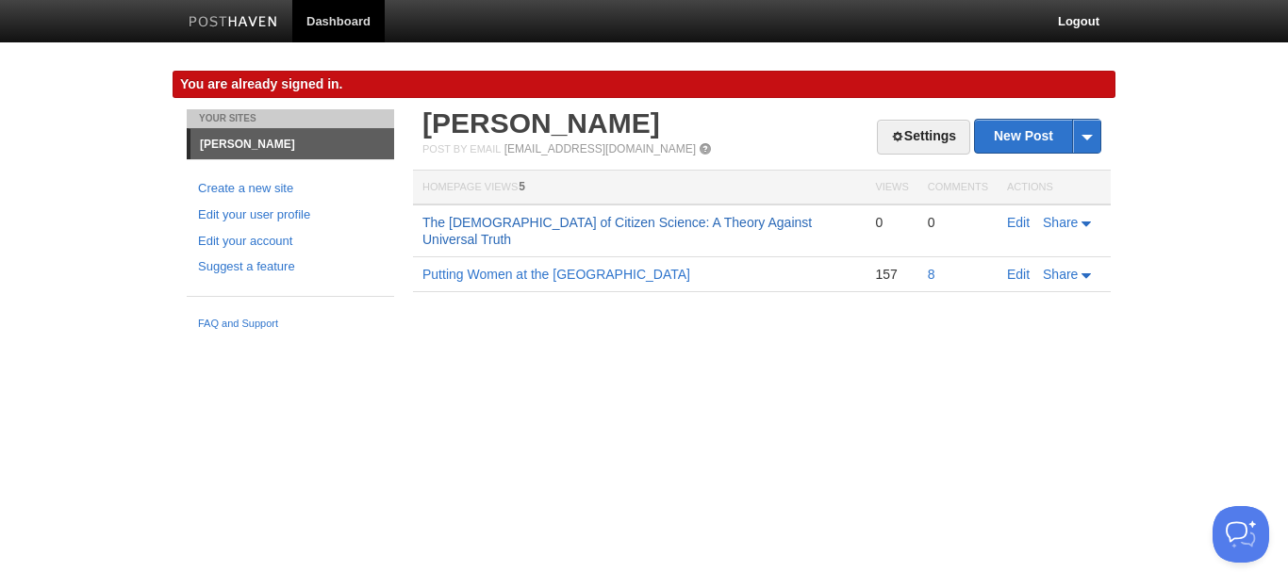
click at [541, 218] on link "The [DEMOGRAPHIC_DATA] of Citizen Science: A Theory Against Universal Truth" at bounding box center [616, 231] width 389 height 32
click at [1089, 222] on icon at bounding box center [1086, 224] width 9 height 5
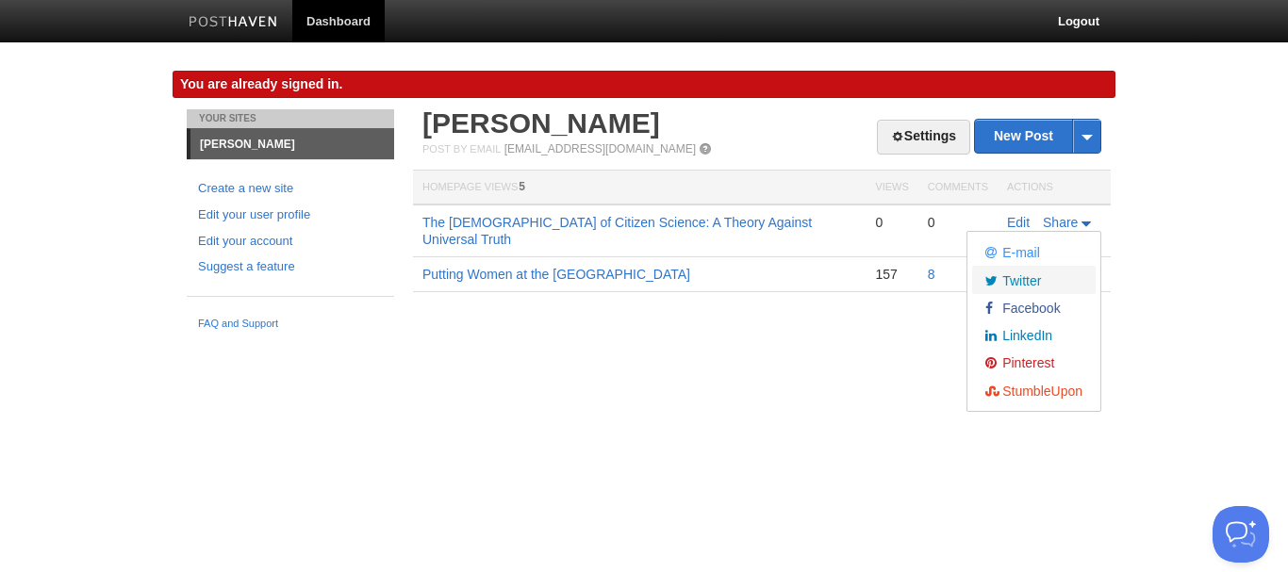
click at [1024, 281] on span "Twitter" at bounding box center [1020, 280] width 42 height 15
